Goal: Find specific page/section: Find specific page/section

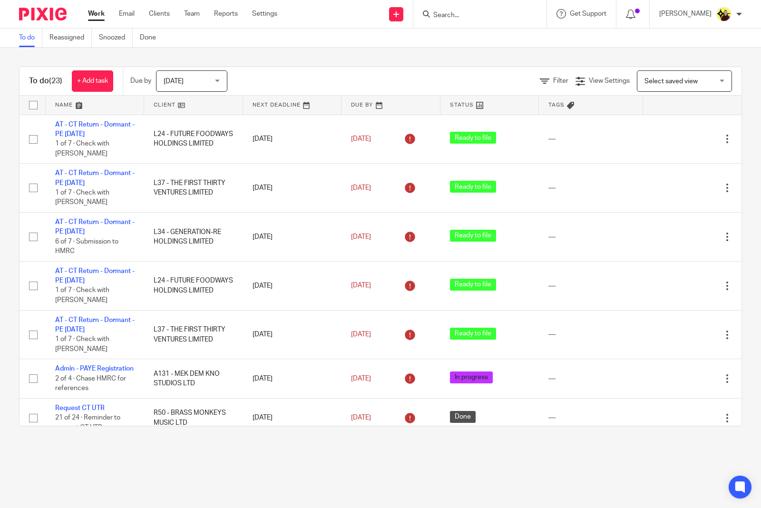
click at [465, 8] on form at bounding box center [483, 14] width 101 height 12
click at [460, 11] on input "Search" at bounding box center [476, 15] width 86 height 9
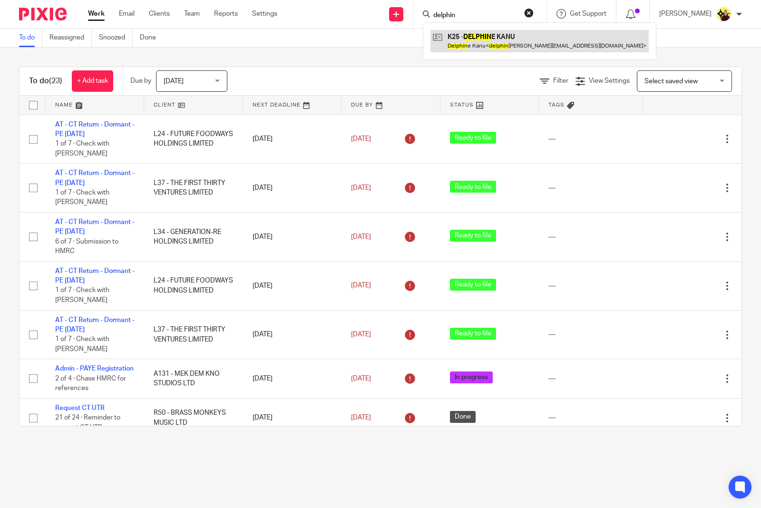
type input "delphin"
click at [470, 38] on link at bounding box center [540, 41] width 218 height 22
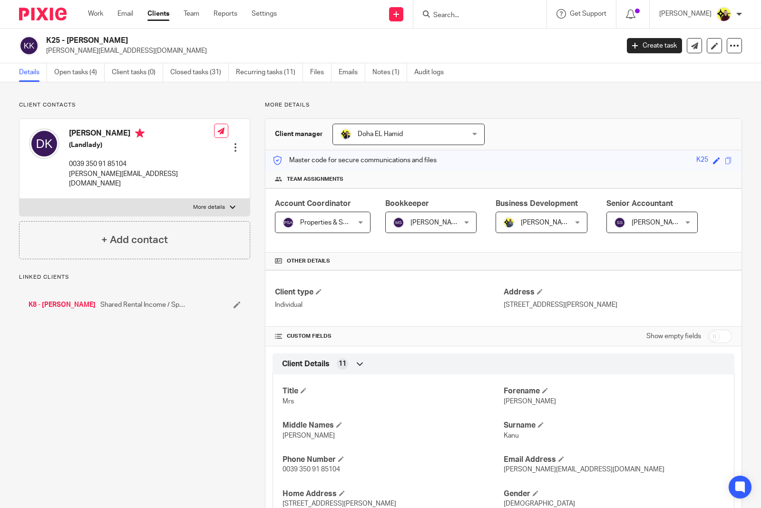
scroll to position [344, 0]
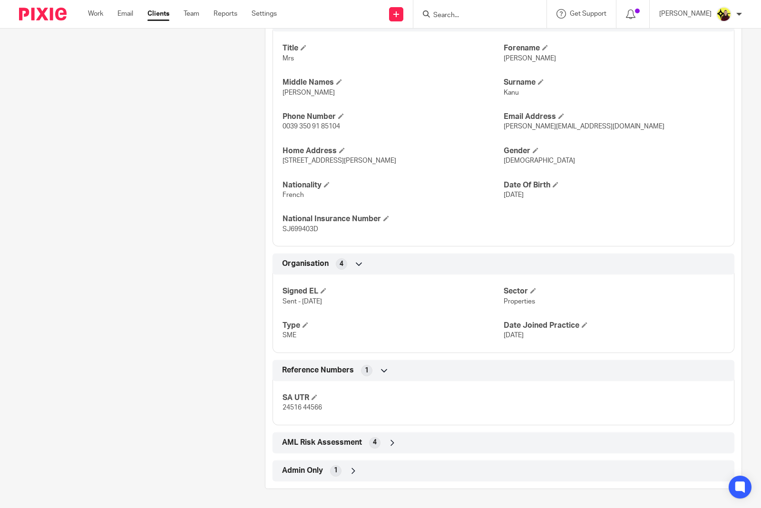
click at [297, 408] on span "24516 44566" at bounding box center [303, 408] width 40 height 7
click at [298, 408] on span "24516 44566" at bounding box center [303, 408] width 40 height 7
click at [300, 408] on span "24516 44566" at bounding box center [303, 408] width 40 height 7
copy div "24516 44566 Companies House 11 Financial M.O.T 7"
click at [474, 6] on div at bounding box center [480, 14] width 133 height 28
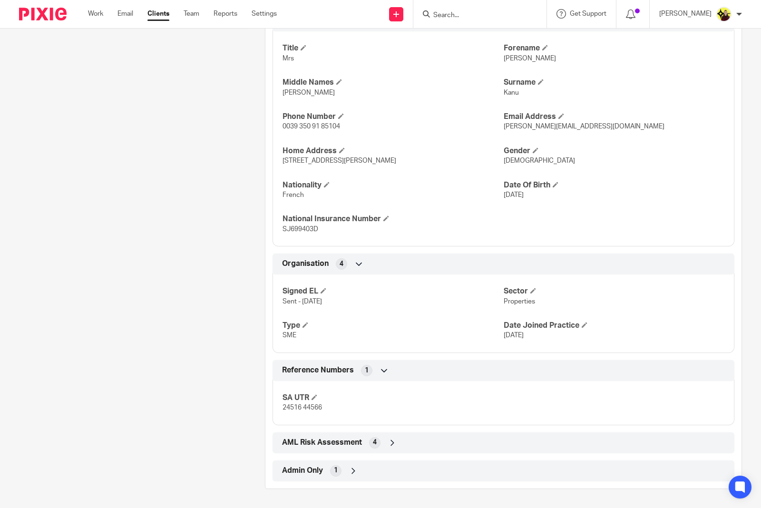
click at [470, 11] on input "Search" at bounding box center [476, 15] width 86 height 9
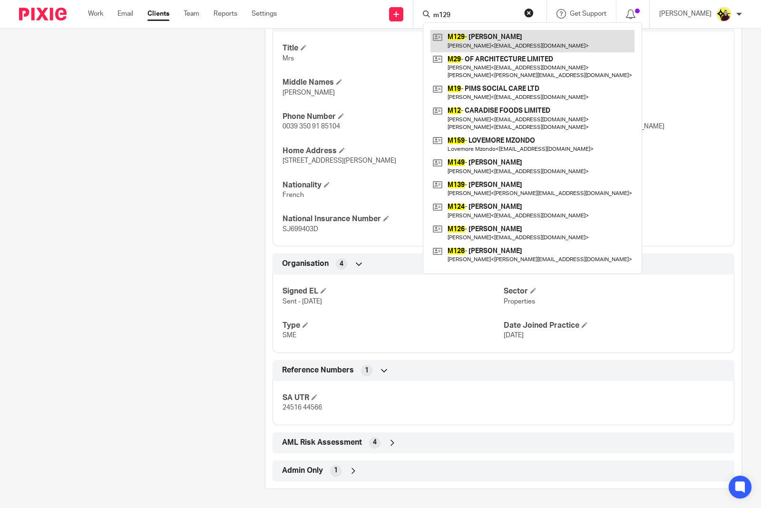
type input "m129"
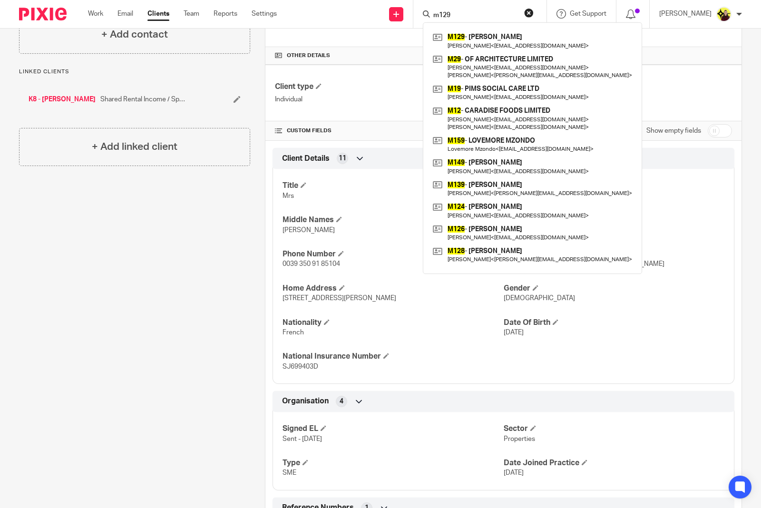
scroll to position [0, 0]
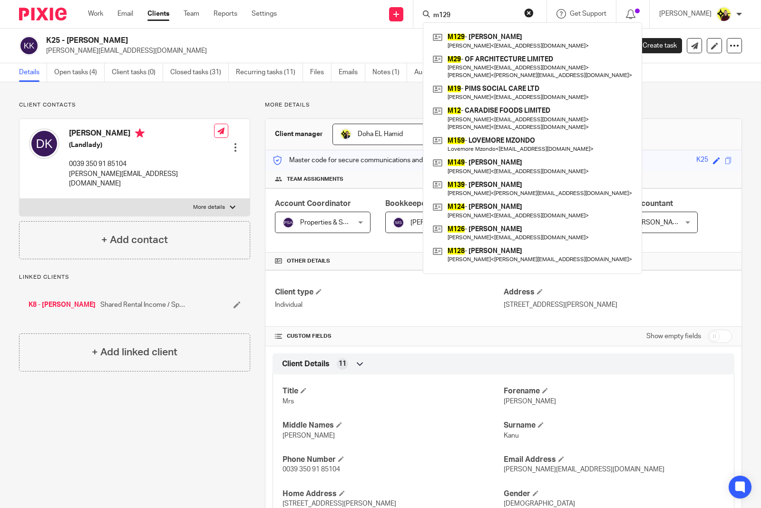
click at [336, 310] on p "Individual" at bounding box center [389, 305] width 228 height 10
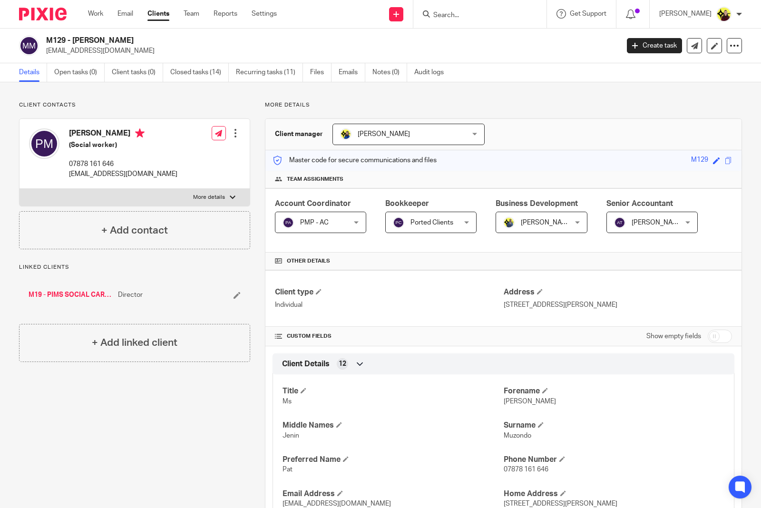
click at [468, 19] on input "Search" at bounding box center [476, 15] width 86 height 9
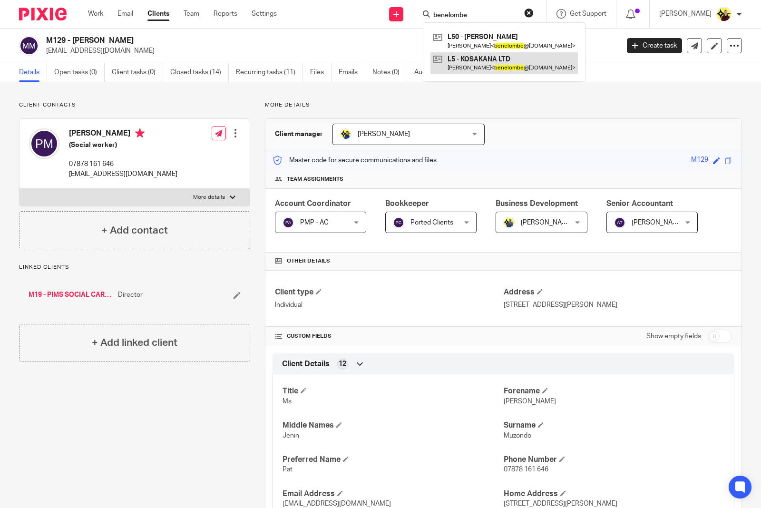
type input "benelombe"
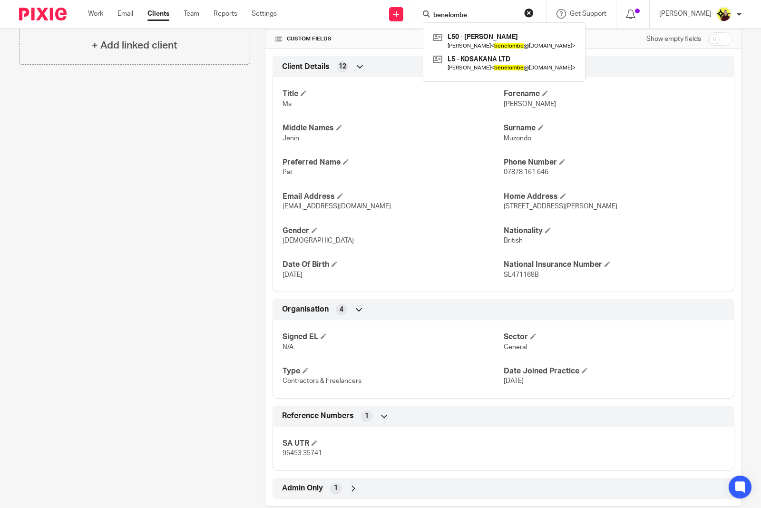
scroll to position [316, 0]
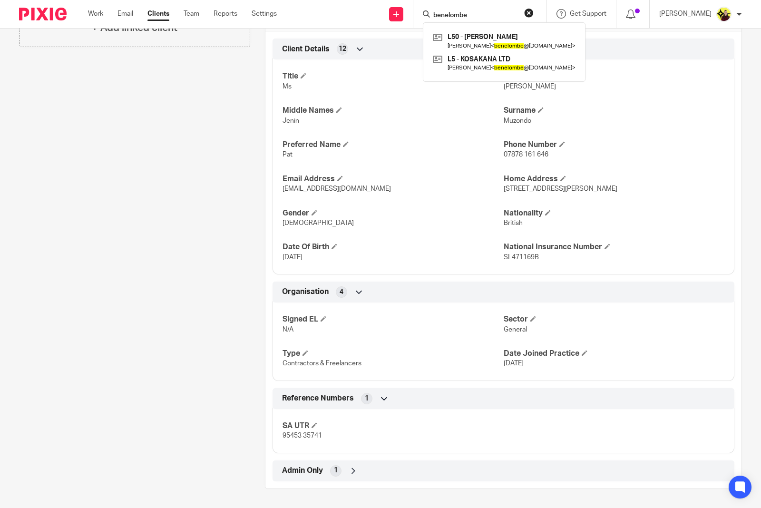
click at [299, 437] on span "95453 35741" at bounding box center [303, 436] width 40 height 7
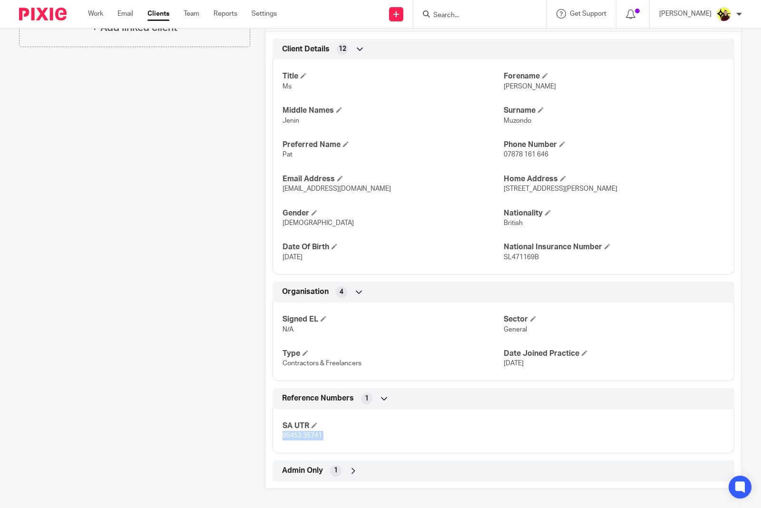
click at [299, 437] on span "95453 35741" at bounding box center [303, 436] width 40 height 7
copy div "95453 35741 Companies House 11 Financial M.O.T 7 AML Risk Assessment 14 Proof O…"
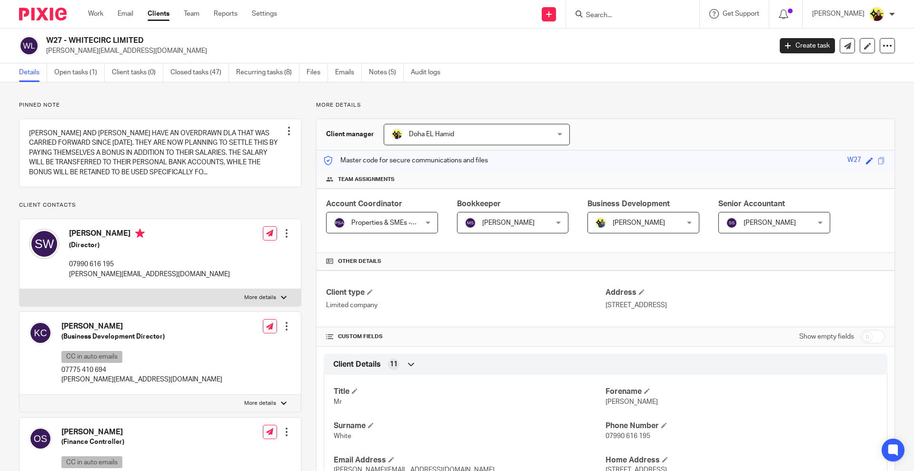
click at [610, 21] on div at bounding box center [632, 14] width 133 height 28
click at [583, 15] on icon at bounding box center [578, 13] width 7 height 7
click at [614, 17] on input "Search" at bounding box center [628, 15] width 86 height 9
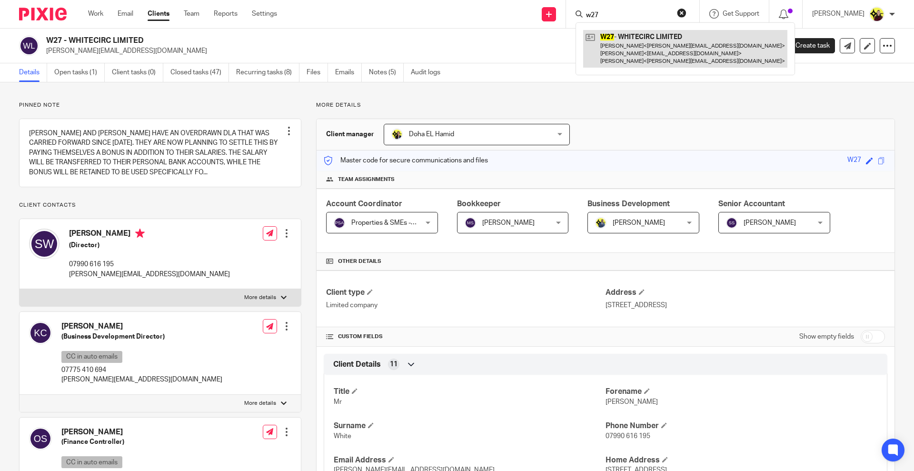
type input "w27"
click at [625, 36] on link at bounding box center [685, 49] width 204 height 38
